Goal: Task Accomplishment & Management: Manage account settings

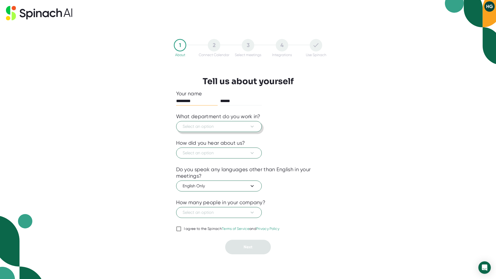
click at [224, 128] on span "Select an option" at bounding box center [219, 126] width 73 height 6
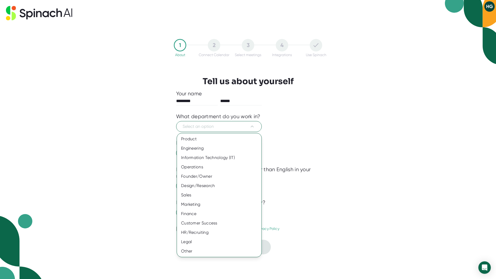
drag, startPoint x: 376, startPoint y: 119, endPoint x: 371, endPoint y: 128, distance: 9.9
click at [376, 119] on div at bounding box center [248, 139] width 496 height 279
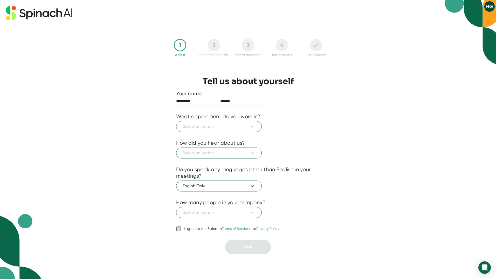
click at [179, 229] on input "I agree to the Spinach Terms of Service and Privacy Policy" at bounding box center [178, 228] width 5 height 6
checkbox input "true"
click at [212, 129] on span "Select an option" at bounding box center [219, 126] width 73 height 6
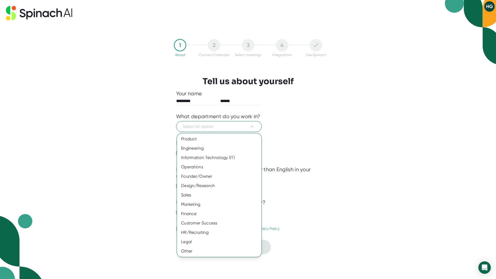
click at [194, 202] on div "Marketing" at bounding box center [219, 204] width 85 height 9
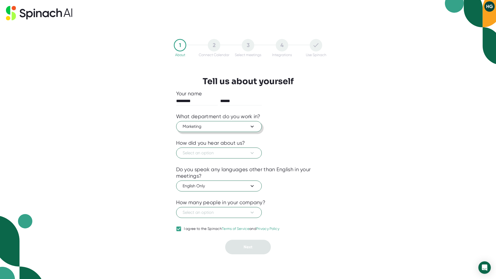
click at [203, 126] on span "Marketing" at bounding box center [219, 126] width 73 height 6
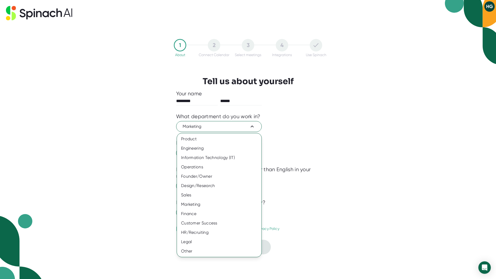
click at [191, 198] on div "Sales" at bounding box center [219, 194] width 85 height 9
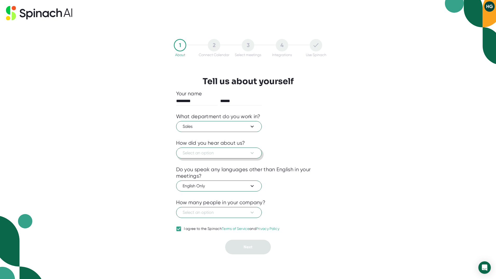
click at [197, 153] on span "Select an option" at bounding box center [219, 153] width 73 height 6
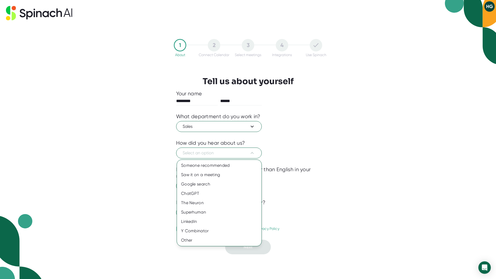
click at [195, 241] on div "Other" at bounding box center [219, 239] width 85 height 9
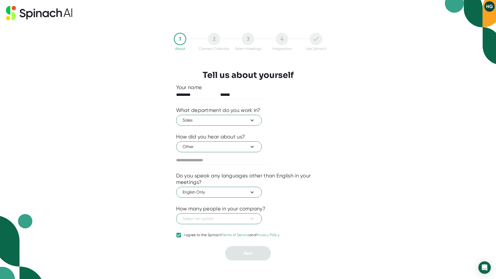
click at [208, 199] on div at bounding box center [248, 201] width 144 height 8
click at [207, 219] on span "Select an option" at bounding box center [219, 218] width 73 height 6
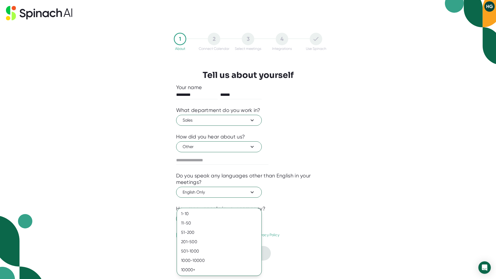
click at [194, 273] on div "10000+" at bounding box center [219, 269] width 85 height 9
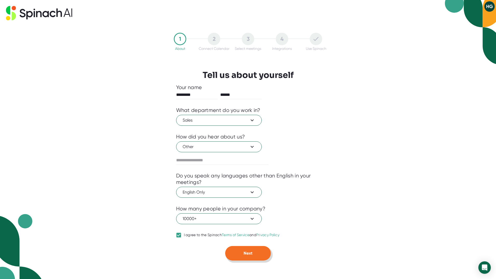
click at [251, 256] on button "Next" at bounding box center [248, 253] width 46 height 15
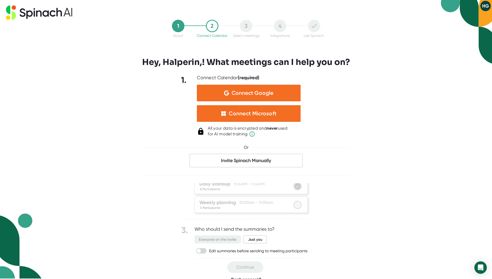
scroll to position [24, 0]
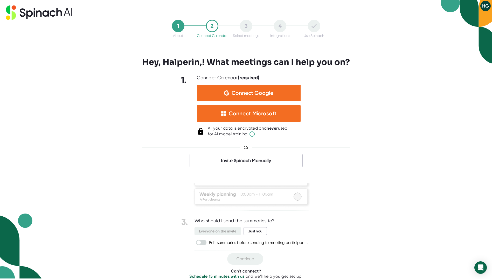
click at [249, 232] on img at bounding box center [246, 211] width 130 height 105
click at [198, 242] on img at bounding box center [246, 211] width 130 height 105
click at [253, 157] on span "Invite Spinach Manually" at bounding box center [246, 160] width 113 height 13
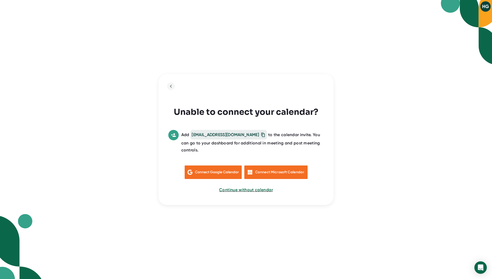
scroll to position [0, 0]
click at [171, 89] on icon "back to previous step" at bounding box center [173, 86] width 6 height 6
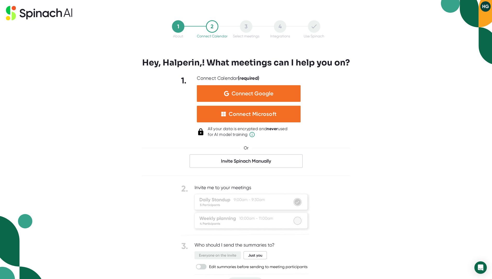
click at [112, 186] on div "1 About 2 Connect Calendar 3 Select meetings 4 Integrations Use Spinach Hey, Ha…" at bounding box center [246, 139] width 492 height 279
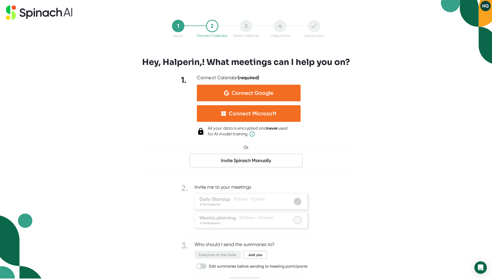
click at [199, 186] on img at bounding box center [246, 235] width 130 height 105
drag, startPoint x: 395, startPoint y: 214, endPoint x: 306, endPoint y: 211, distance: 89.6
click at [391, 212] on div "1 About 2 Connect Calendar 3 Select meetings 4 Integrations Use Spinach Hey, Ha…" at bounding box center [246, 138] width 492 height 279
click at [296, 221] on img at bounding box center [246, 235] width 130 height 105
click at [295, 200] on img at bounding box center [246, 235] width 130 height 105
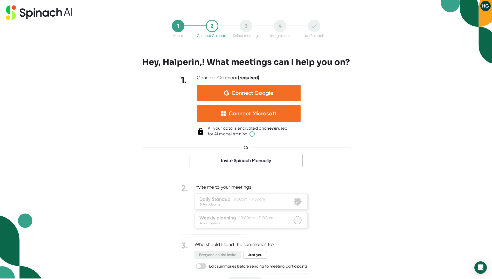
click at [243, 116] on div "Connect Microsoft" at bounding box center [253, 113] width 48 height 7
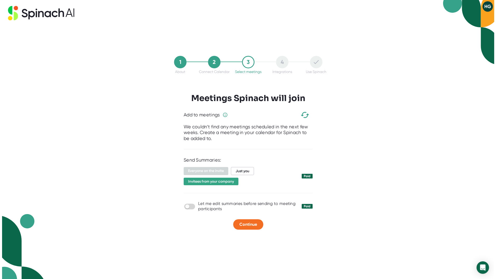
scroll to position [0, 0]
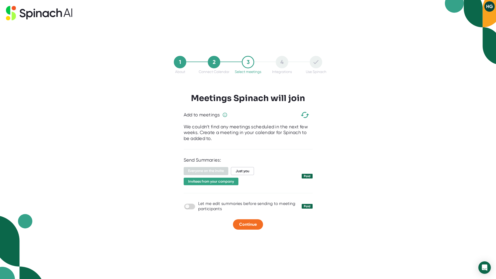
click at [417, 114] on div "1 About 2 Connect Calendar 3 Select meetings 4 Integrations Use Spinach Meeting…" at bounding box center [248, 139] width 496 height 279
